Goal: Navigation & Orientation: Find specific page/section

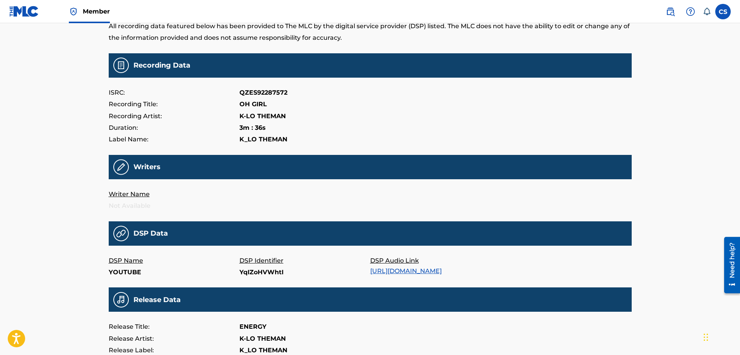
scroll to position [3, 0]
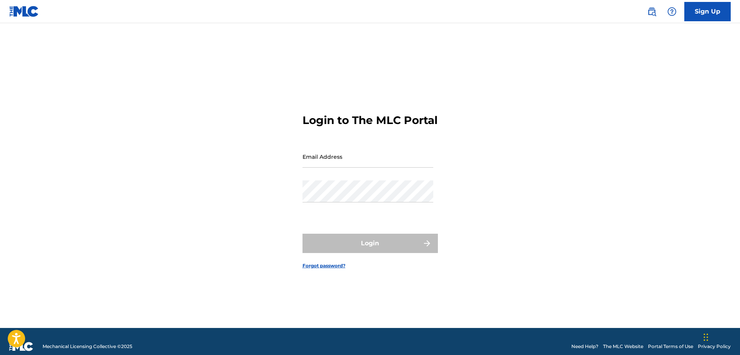
click at [339, 163] on input "Email Address" at bounding box center [367, 157] width 131 height 22
type input "[EMAIL_ADDRESS][DOMAIN_NAME]"
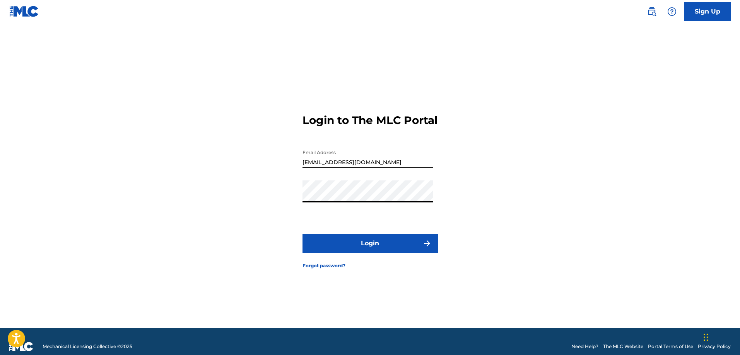
click at [368, 248] on button "Login" at bounding box center [369, 243] width 135 height 19
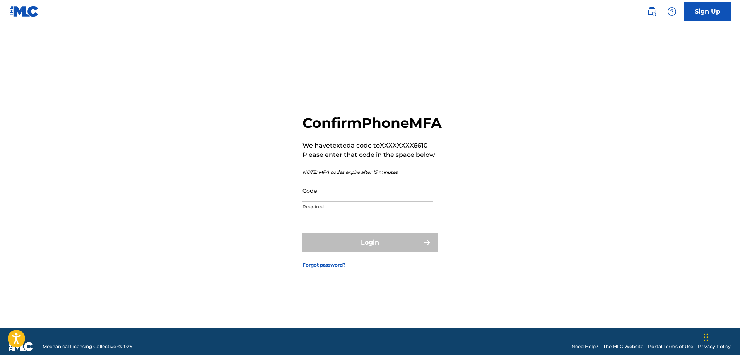
click at [319, 202] on input "Code" at bounding box center [367, 191] width 131 height 22
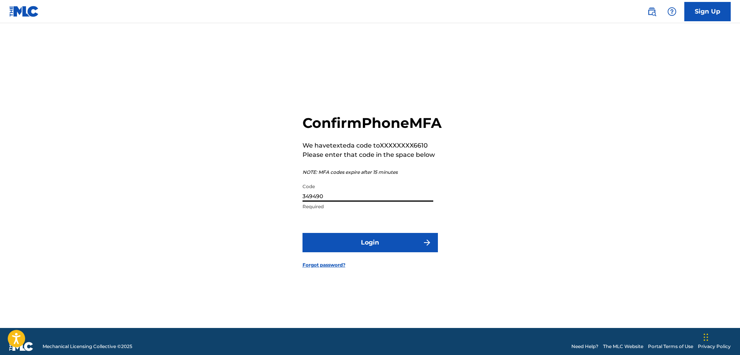
type input "349490"
click at [302, 233] on button "Login" at bounding box center [369, 242] width 135 height 19
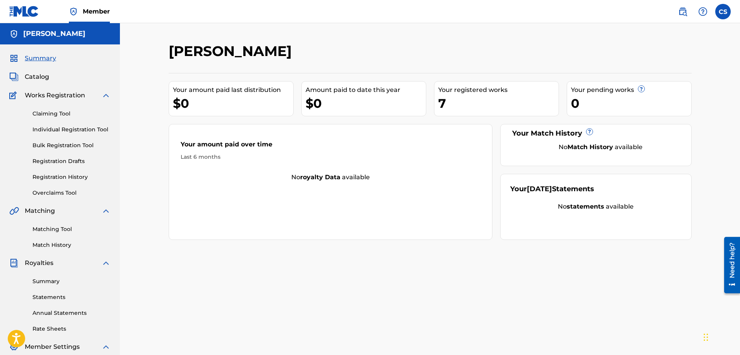
click at [36, 77] on span "Catalog" at bounding box center [37, 76] width 24 height 9
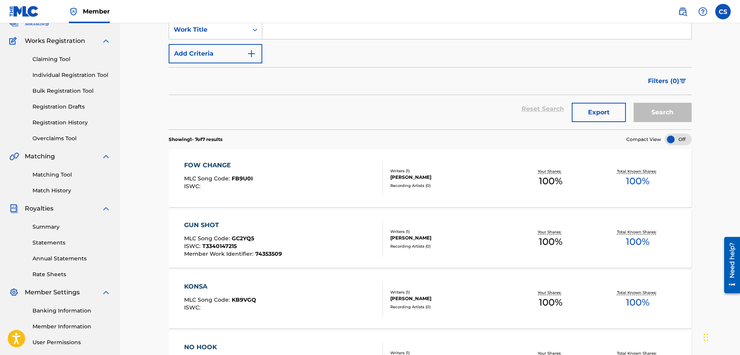
scroll to position [77, 0]
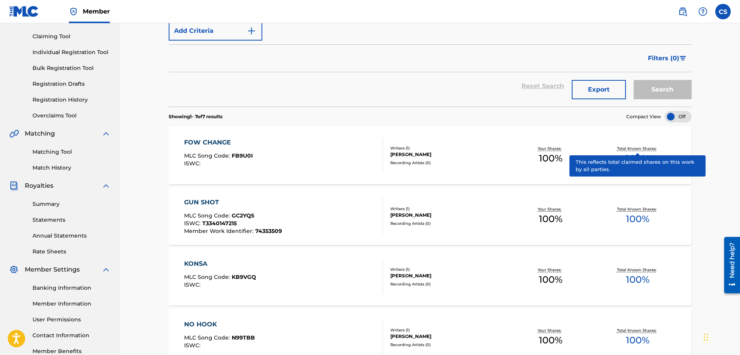
click at [718, 142] on div "Catalog Register Work SearchWithCriteria8a66efad-f132-43ad-84d3-e93d9a972759 Wo…" at bounding box center [430, 265] width 620 height 639
click at [635, 152] on span "100 %" at bounding box center [638, 159] width 24 height 14
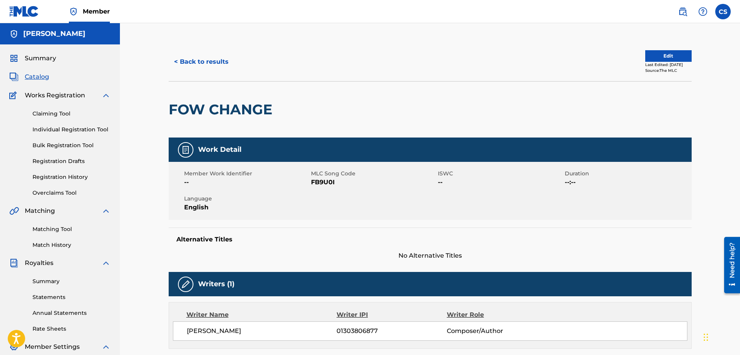
click at [39, 77] on span "Catalog" at bounding box center [37, 76] width 24 height 9
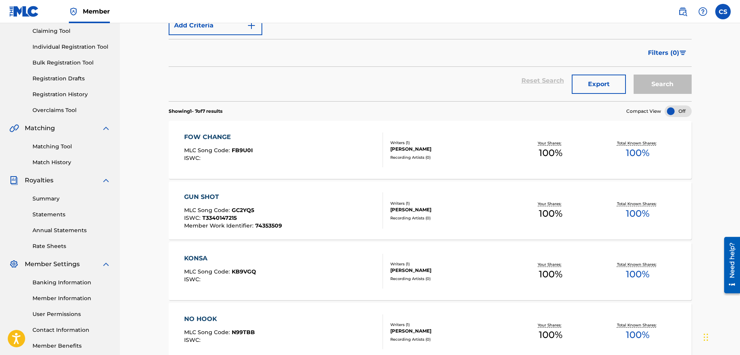
scroll to position [73, 0]
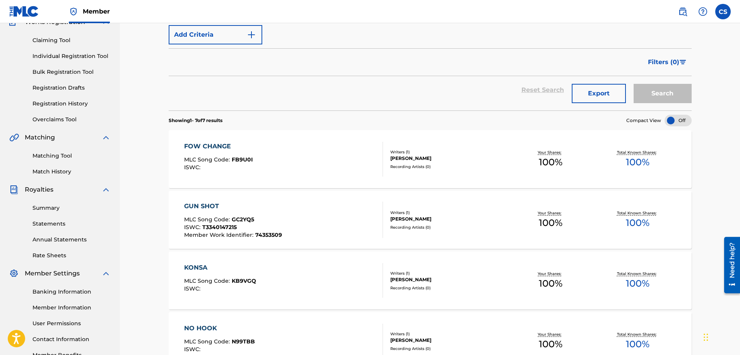
click at [234, 224] on span "T3340147215" at bounding box center [219, 227] width 34 height 7
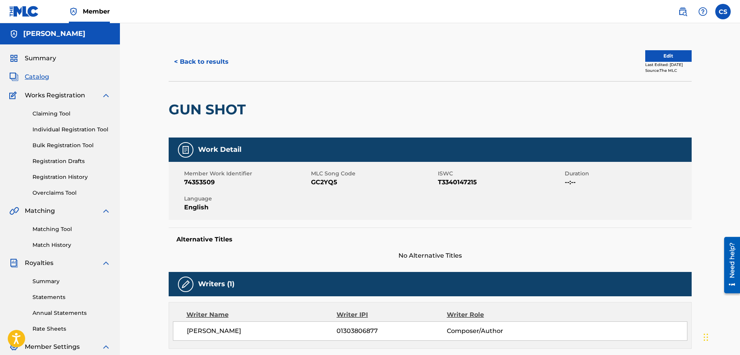
click at [44, 74] on span "Catalog" at bounding box center [37, 76] width 24 height 9
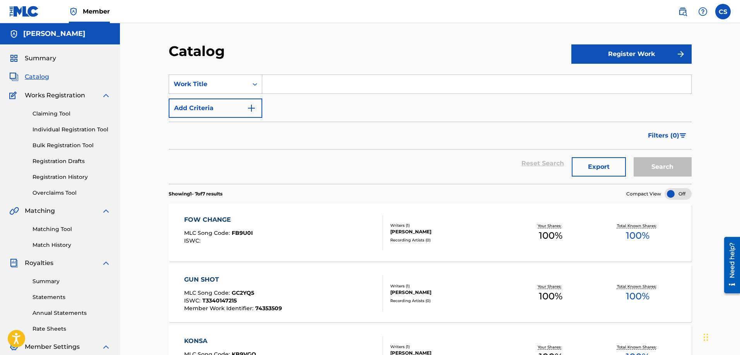
click at [36, 61] on span "Summary" at bounding box center [40, 58] width 31 height 9
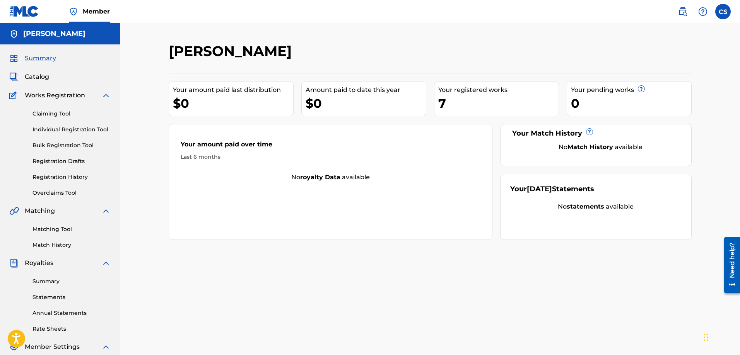
click at [32, 79] on span "Catalog" at bounding box center [37, 76] width 24 height 9
